Goal: Information Seeking & Learning: Learn about a topic

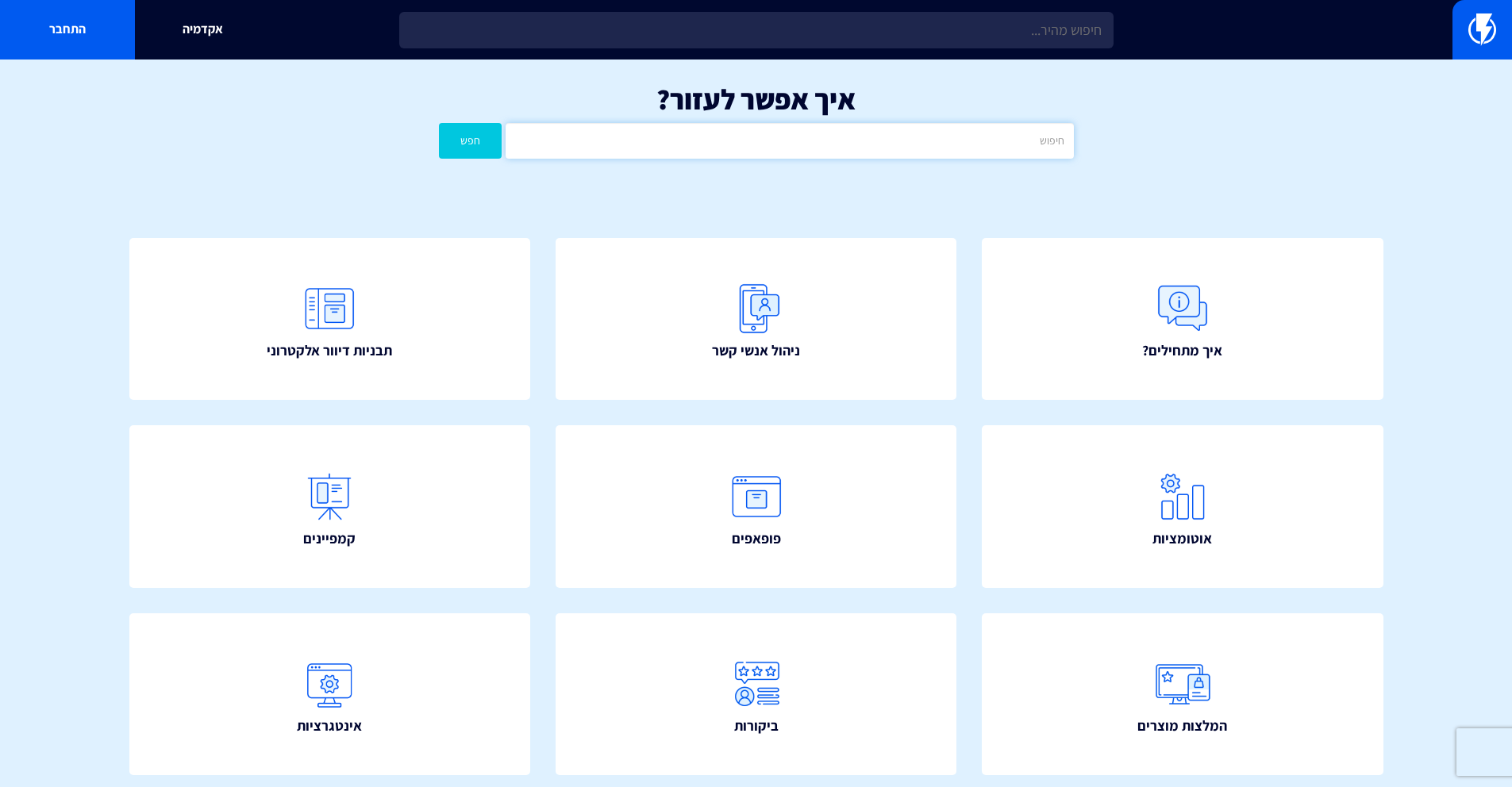
drag, startPoint x: 0, startPoint y: 0, endPoint x: 766, endPoint y: 146, distance: 779.8
click at [766, 146] on input "text" at bounding box center [789, 141] width 568 height 36
type input "v"
click at [438, 123] on button "חפש" at bounding box center [470, 141] width 64 height 36
click at [1062, 142] on input "ווריפון" at bounding box center [789, 141] width 568 height 36
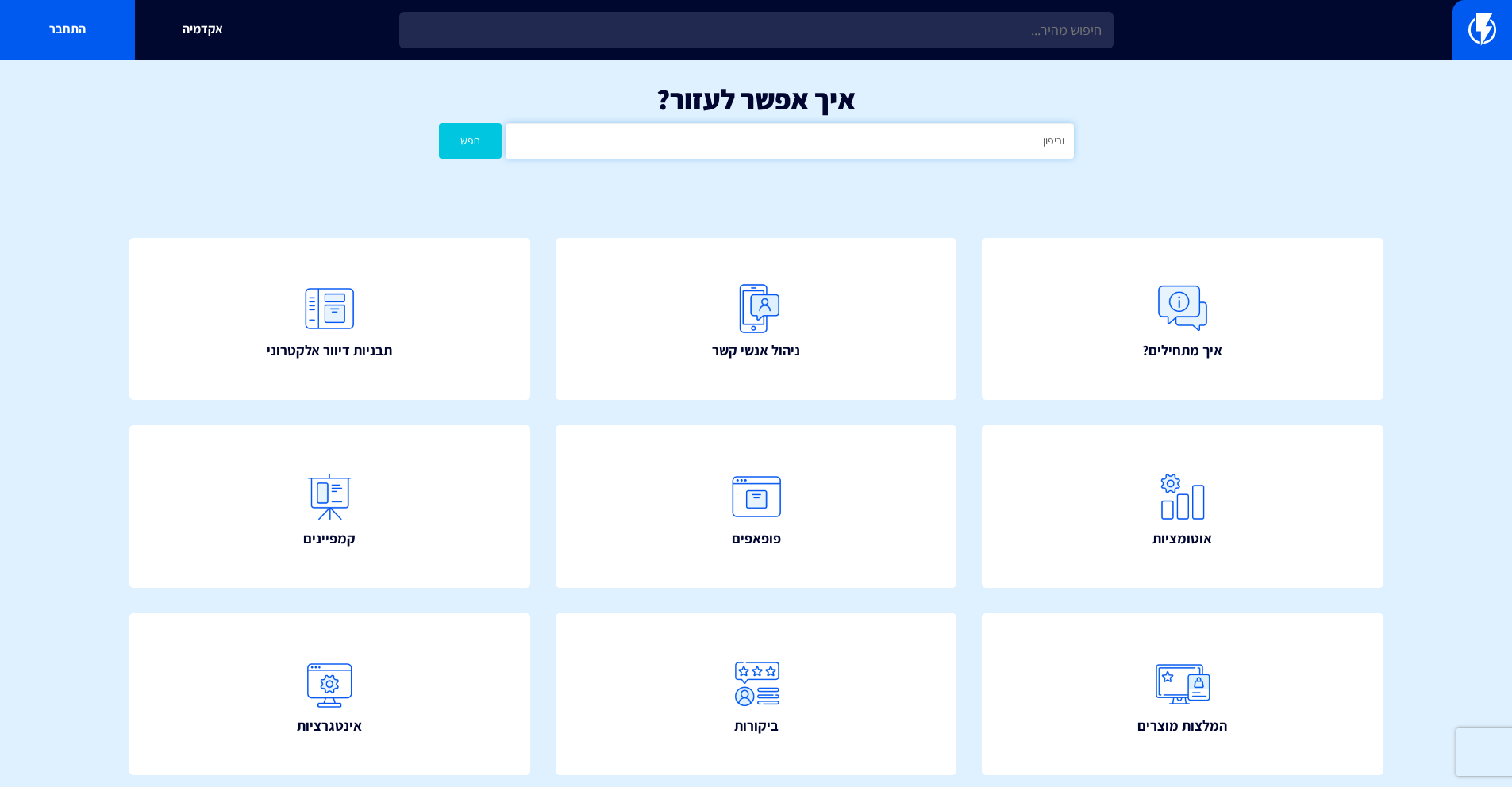
type input "וריפון"
click at [438, 123] on button "חפש" at bounding box center [470, 141] width 64 height 36
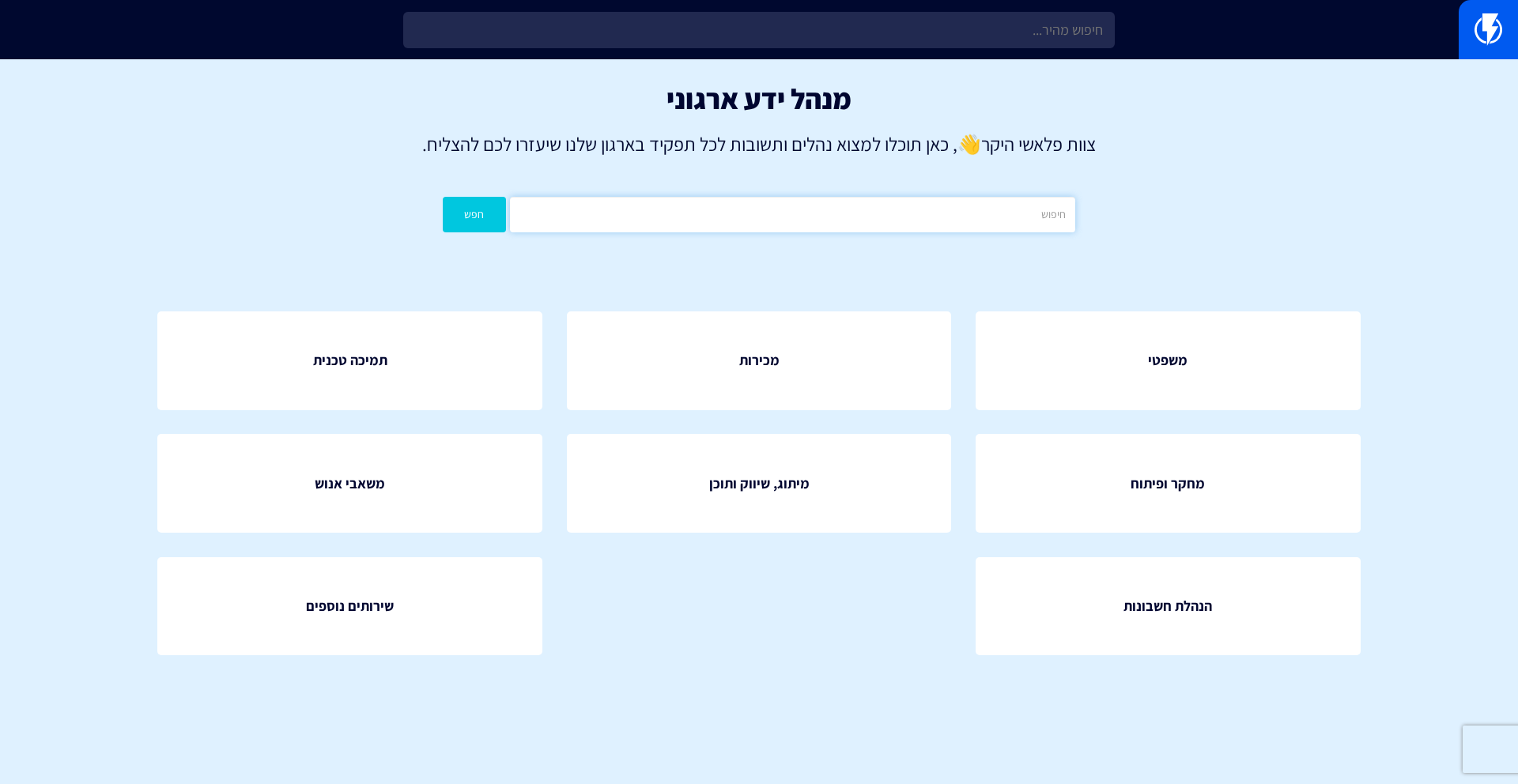
click at [735, 225] on input "text" at bounding box center [792, 214] width 566 height 36
type input "וריפון"
click at [443, 197] on button "חפש" at bounding box center [474, 214] width 63 height 36
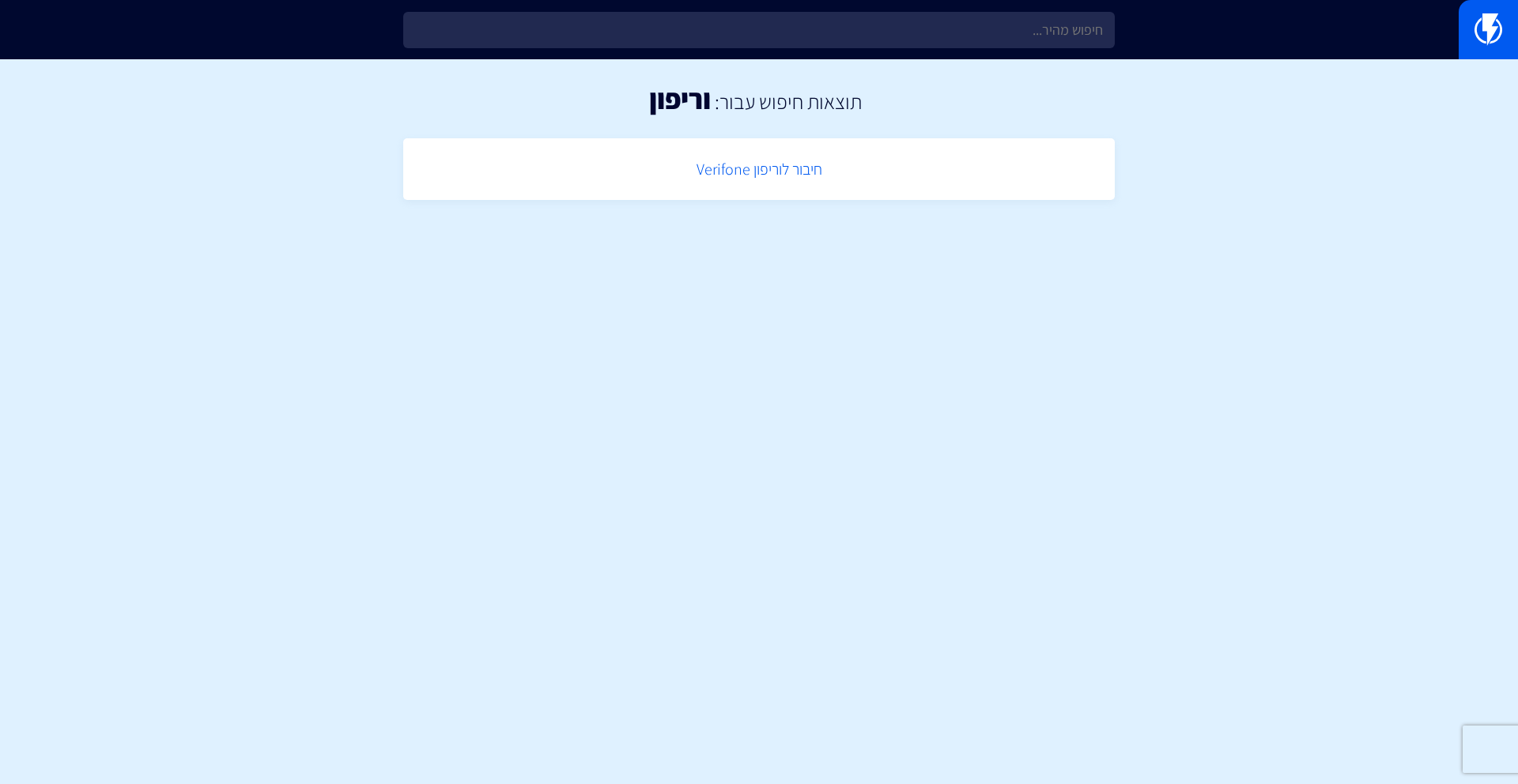
click at [785, 172] on link "חיבור לוריפון Verifone" at bounding box center [759, 169] width 696 height 47
